Goal: Task Accomplishment & Management: Manage account settings

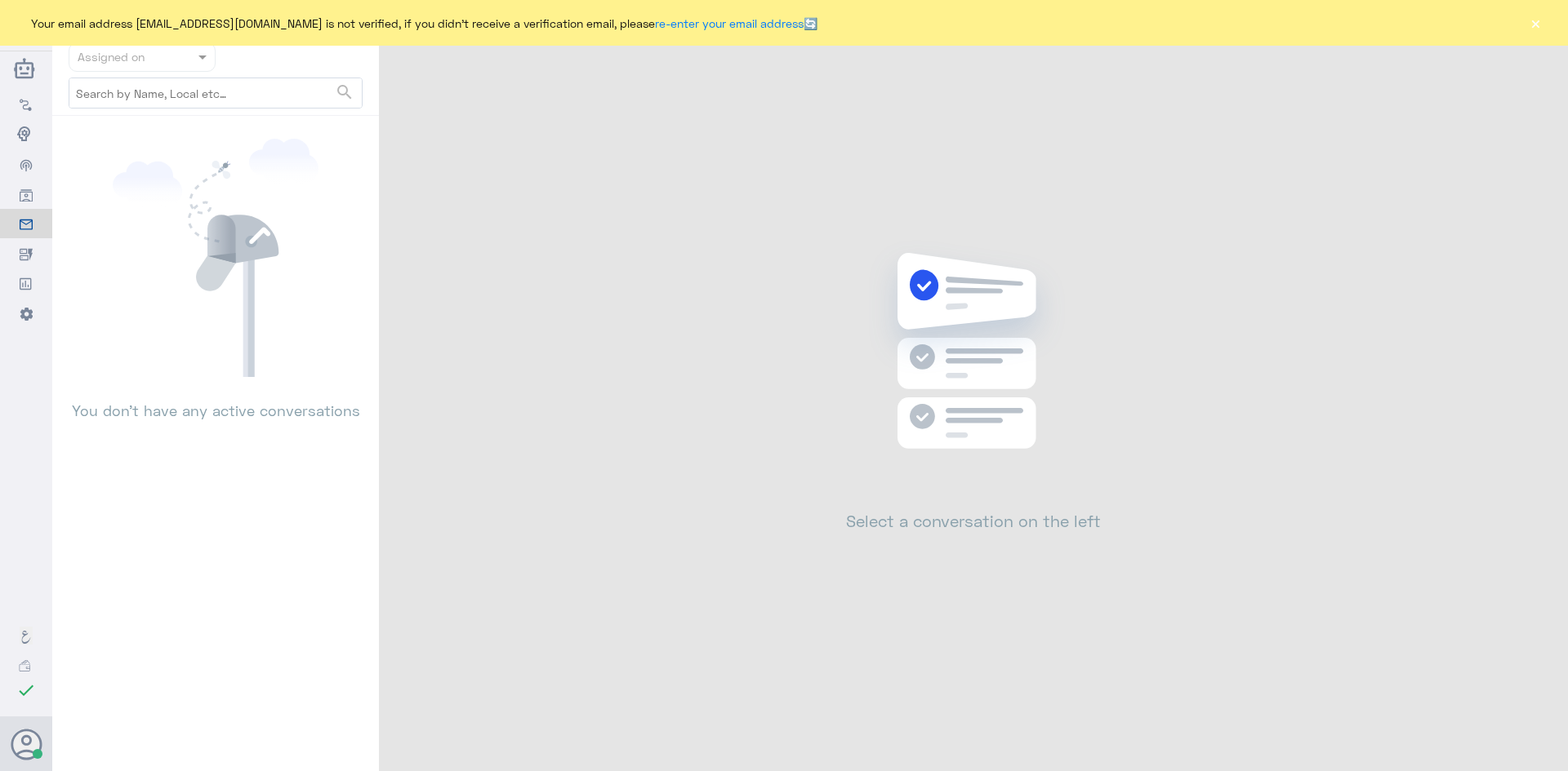
click at [1536, 18] on button "×" at bounding box center [1535, 23] width 16 height 16
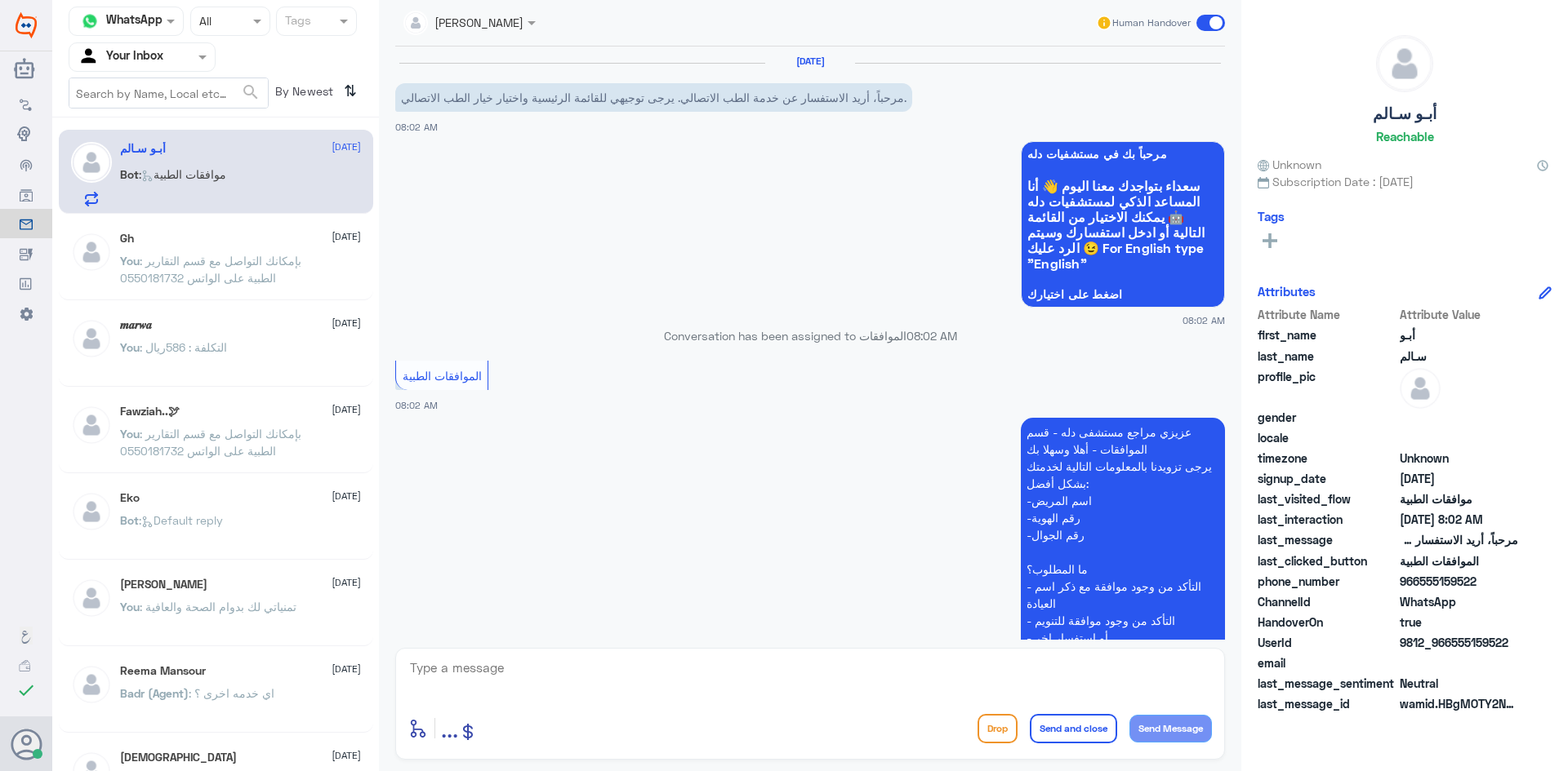
scroll to position [287, 0]
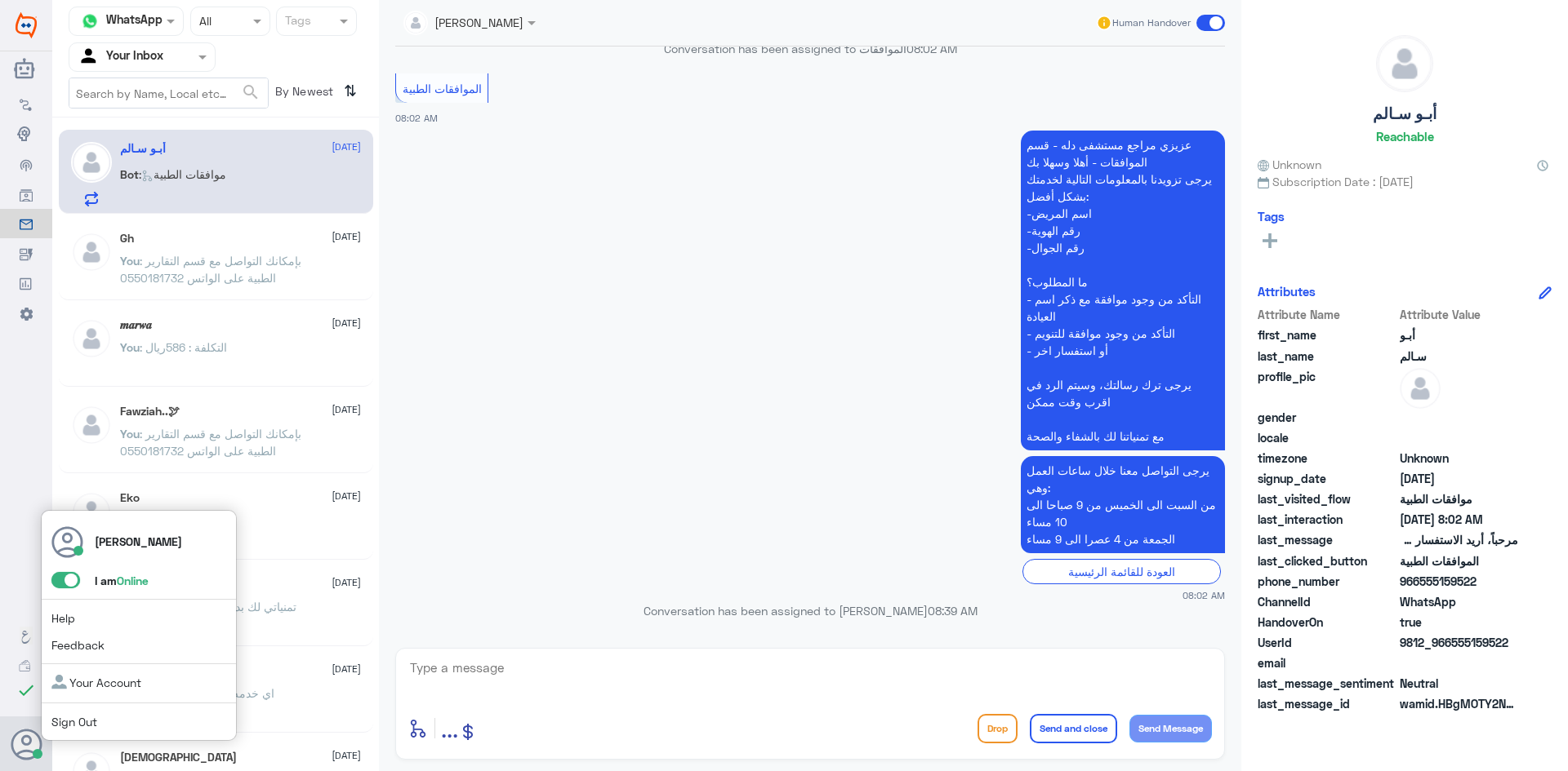
click at [69, 586] on span at bounding box center [66, 581] width 29 height 16
click at [0, 0] on input "checkbox" at bounding box center [0, 0] width 0 height 0
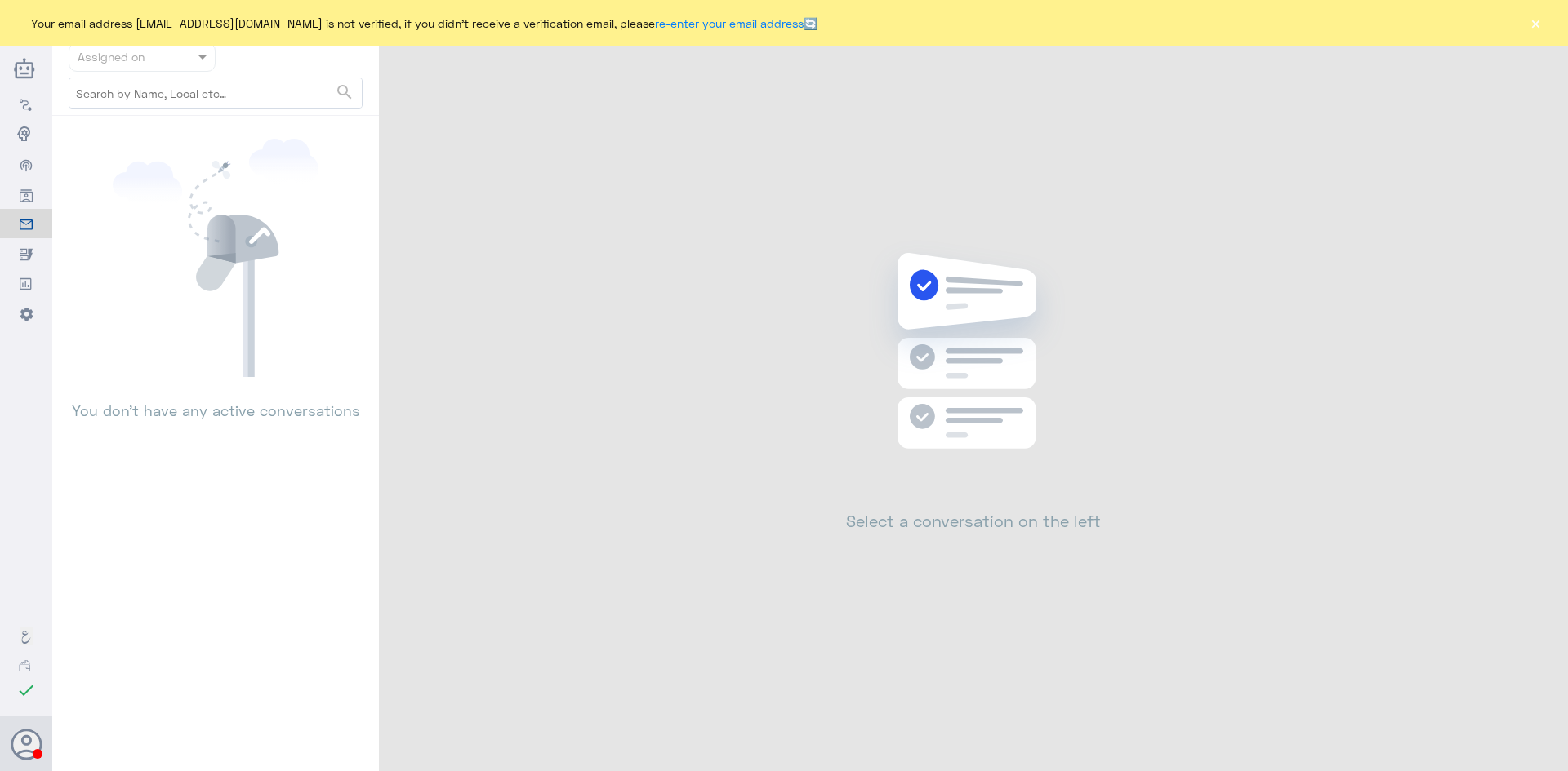
click at [1526, 11] on div "Your email address A_almasou@dallahhealth.com is not verified, if you didn't re…" at bounding box center [784, 23] width 1568 height 46
click at [1527, 13] on div "Your email address A_almasou@dallahhealth.com is not verified, if you didn't re…" at bounding box center [784, 23] width 1568 height 46
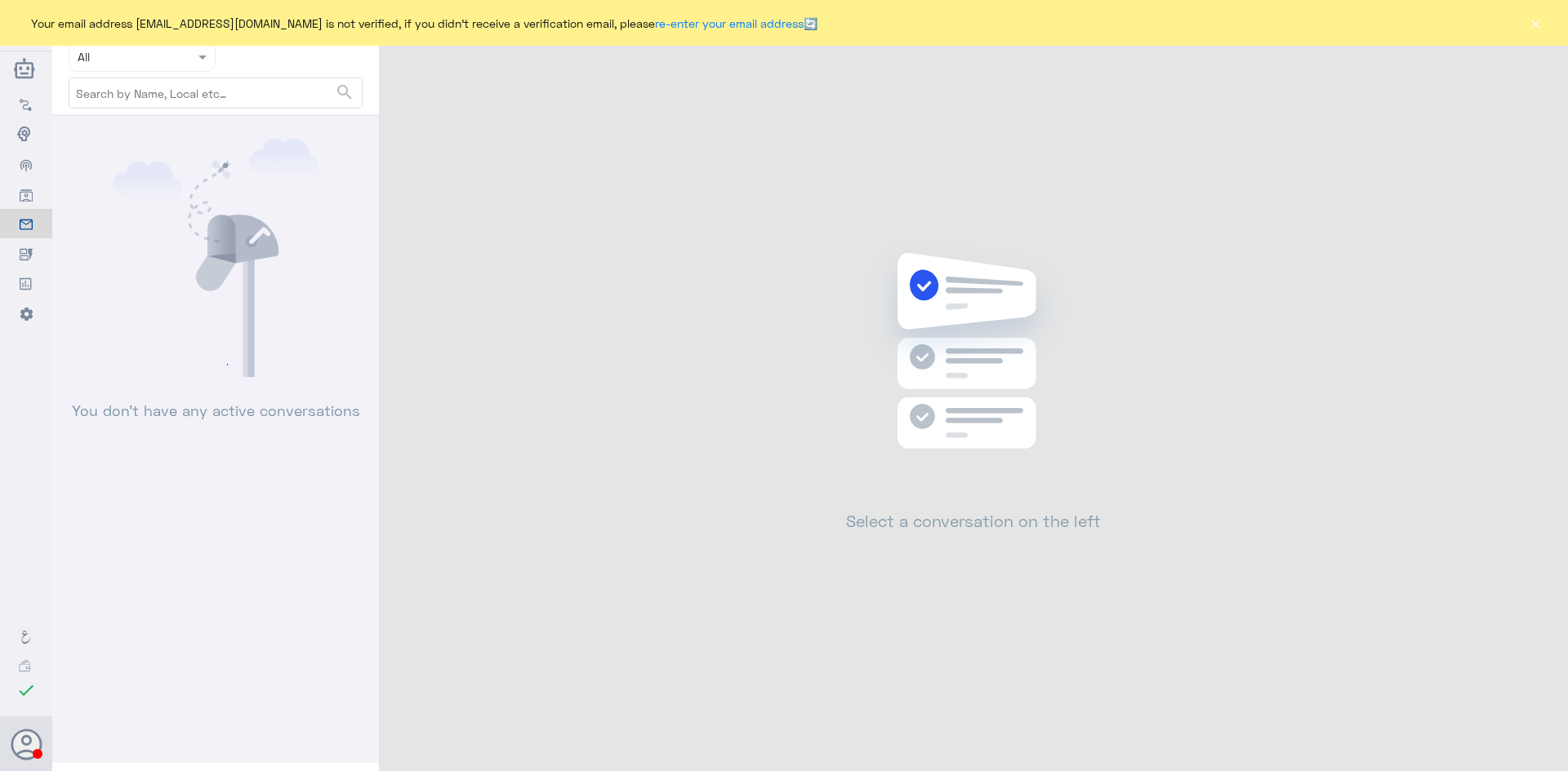
click at [1531, 17] on button "×" at bounding box center [1535, 23] width 16 height 16
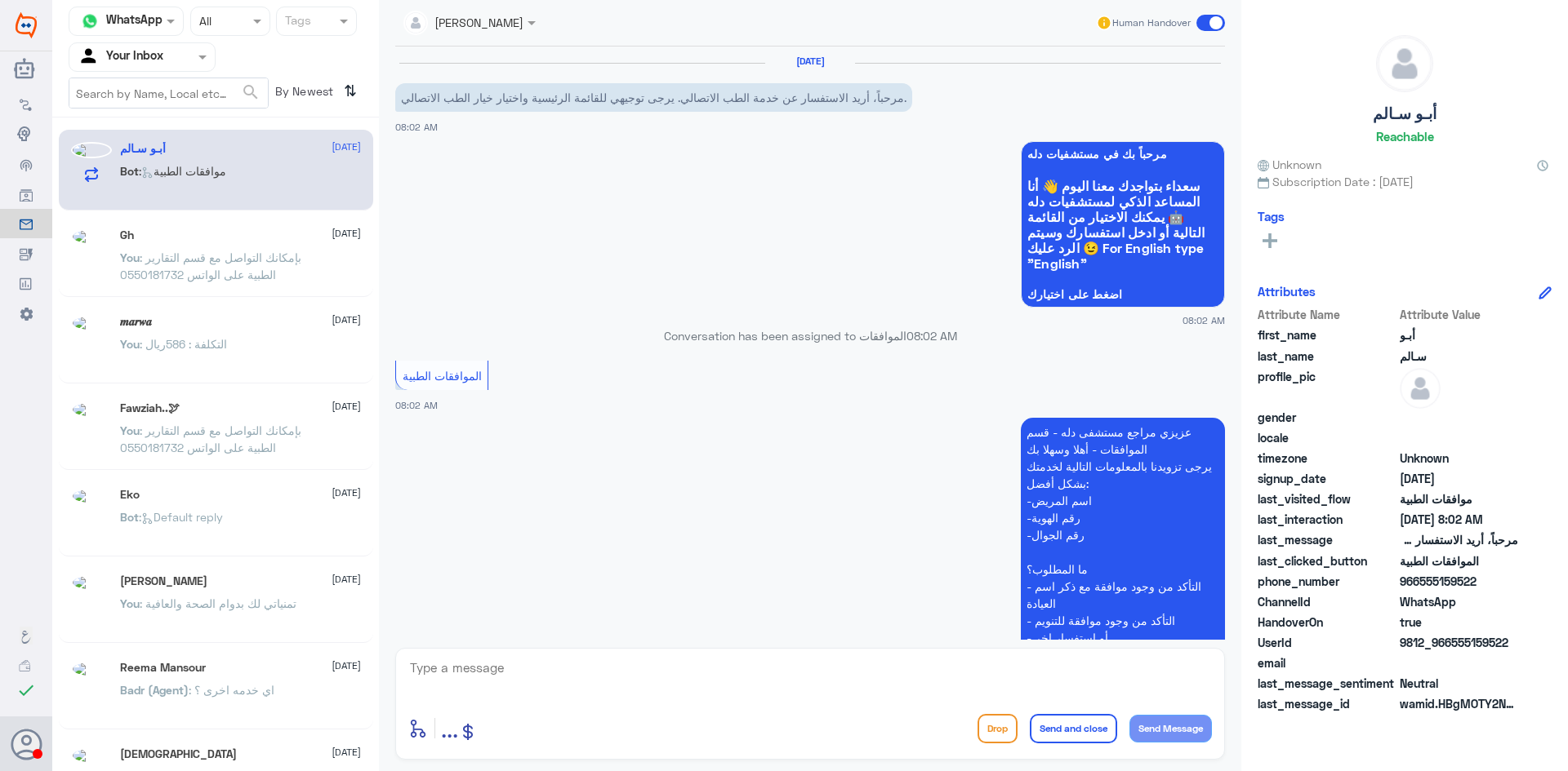
scroll to position [287, 0]
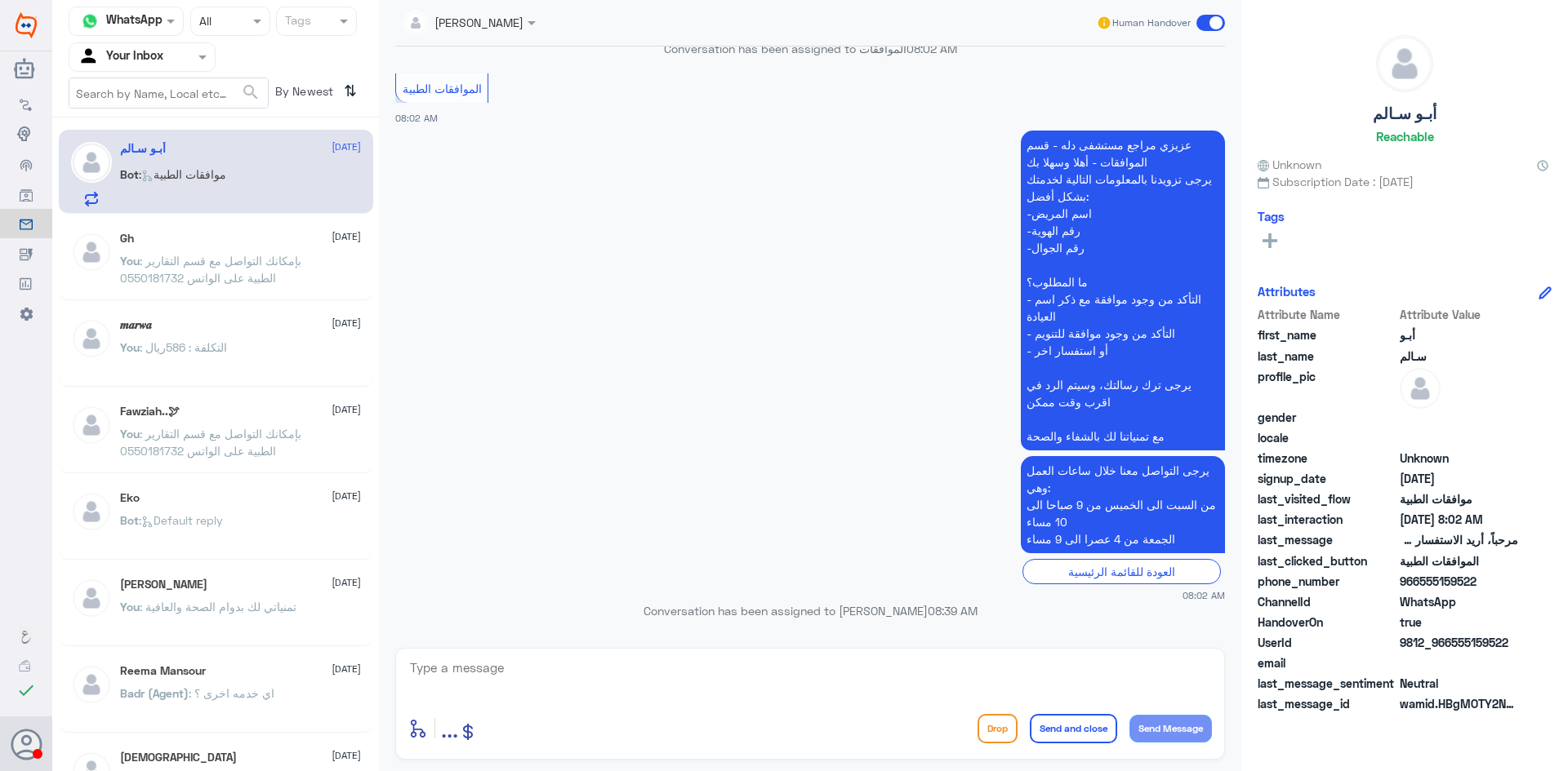
click at [184, 177] on span ": موافقات الطبية" at bounding box center [182, 174] width 87 height 14
click at [1203, 24] on span at bounding box center [1210, 23] width 29 height 16
click at [0, 0] on input "checkbox" at bounding box center [0, 0] width 0 height 0
